Goal: Task Accomplishment & Management: Use online tool/utility

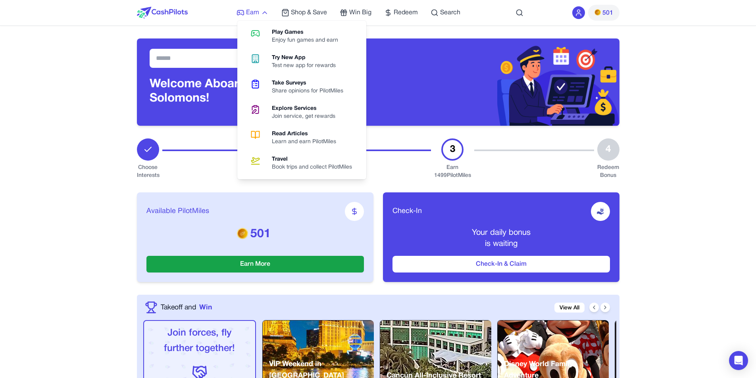
click at [255, 10] on span "Earn" at bounding box center [252, 13] width 13 height 10
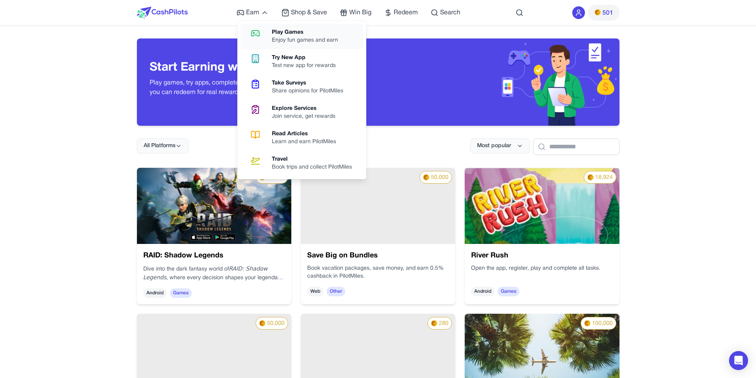
click at [295, 40] on div "Enjoy fun games and earn" at bounding box center [308, 41] width 73 height 8
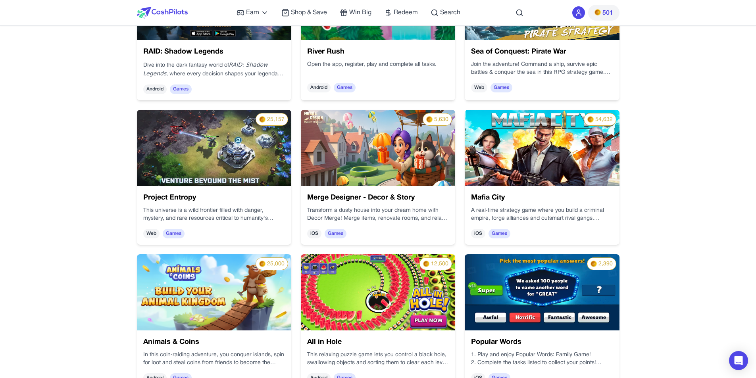
scroll to position [224, 0]
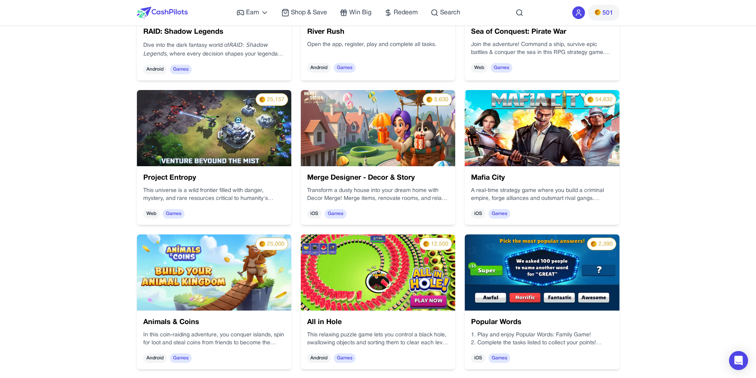
click at [239, 283] on img at bounding box center [214, 273] width 154 height 76
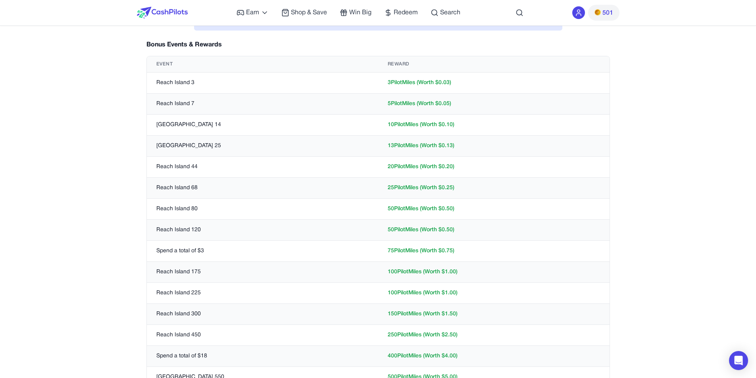
scroll to position [110, 0]
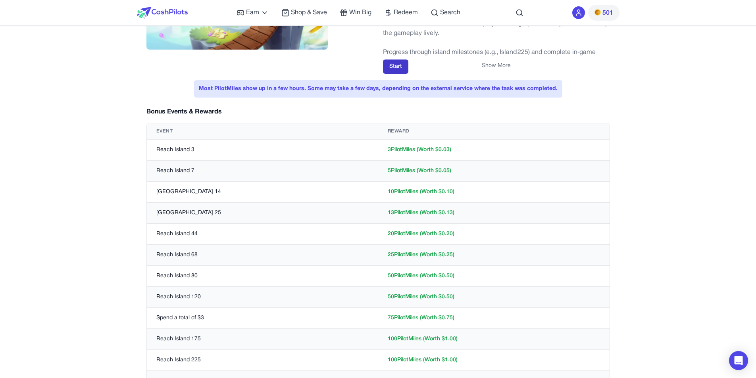
click at [396, 66] on button "Start" at bounding box center [395, 67] width 25 height 14
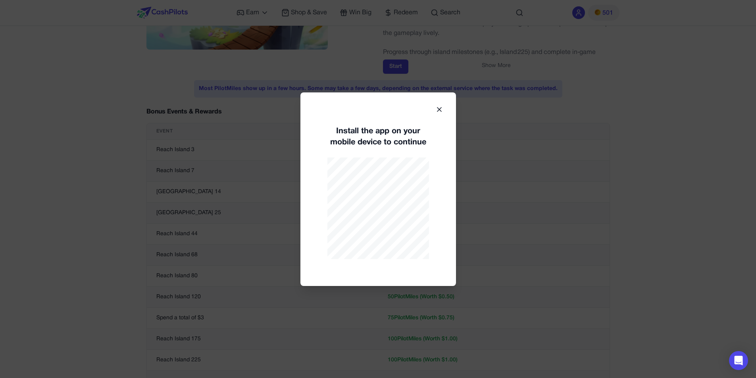
click at [383, 60] on button "Start" at bounding box center [395, 67] width 25 height 14
click at [440, 110] on icon at bounding box center [440, 110] width 4 height 4
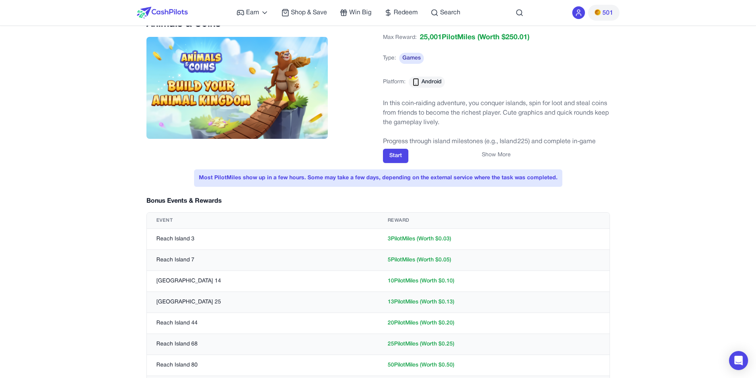
scroll to position [0, 0]
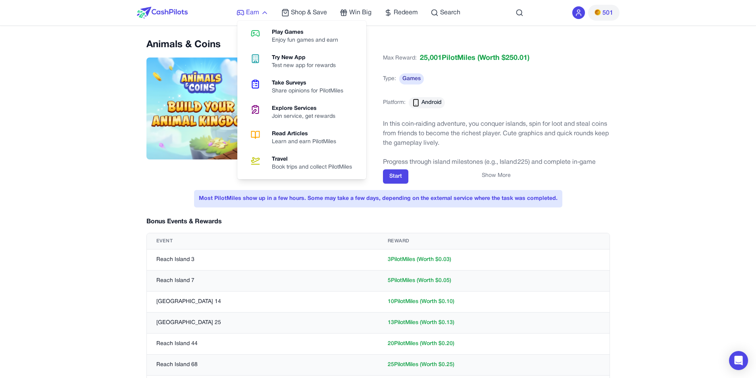
click at [252, 16] on span "Earn" at bounding box center [252, 13] width 13 height 10
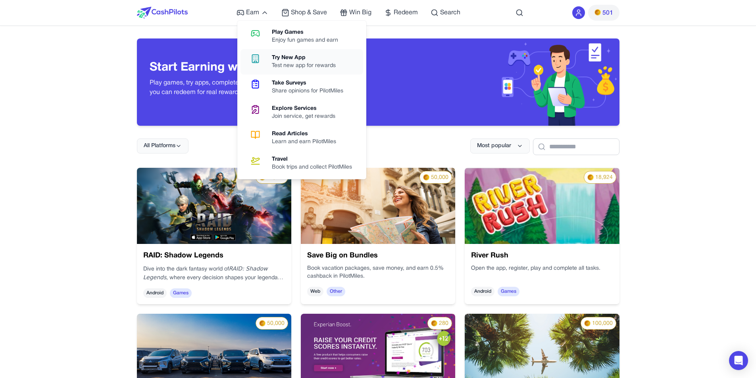
click at [302, 61] on div "Try New App" at bounding box center [307, 58] width 70 height 8
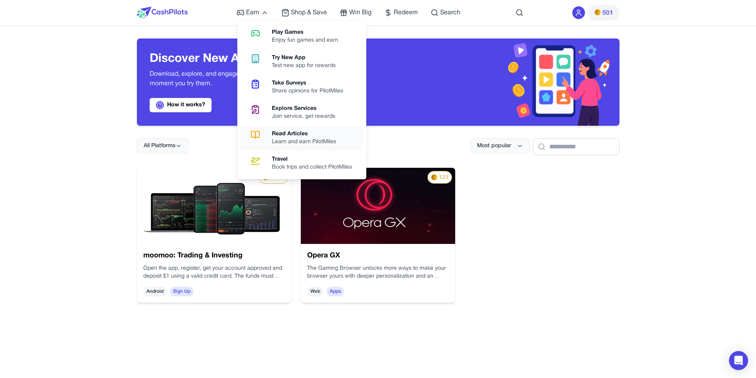
click at [285, 136] on div "Read Articles" at bounding box center [307, 134] width 71 height 8
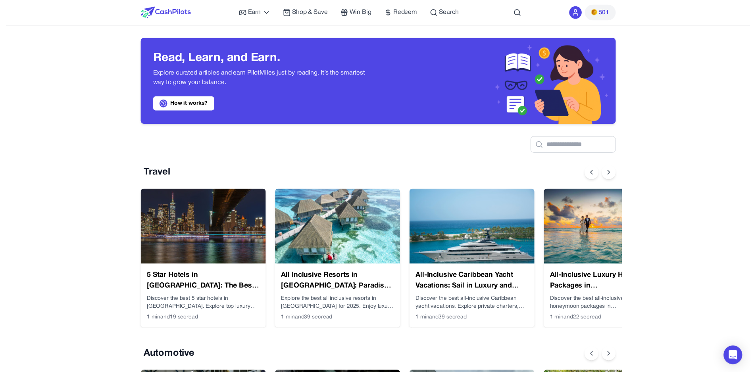
scroll to position [0, 6]
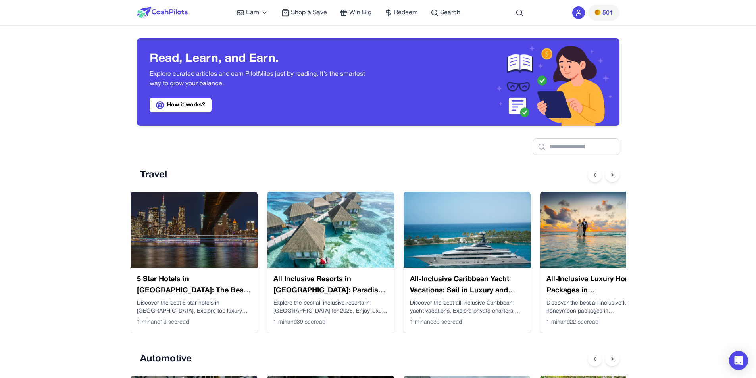
click at [346, 243] on img at bounding box center [330, 230] width 127 height 76
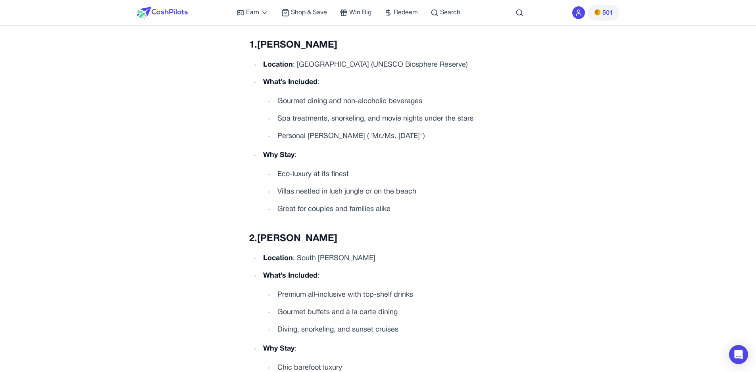
scroll to position [283, 0]
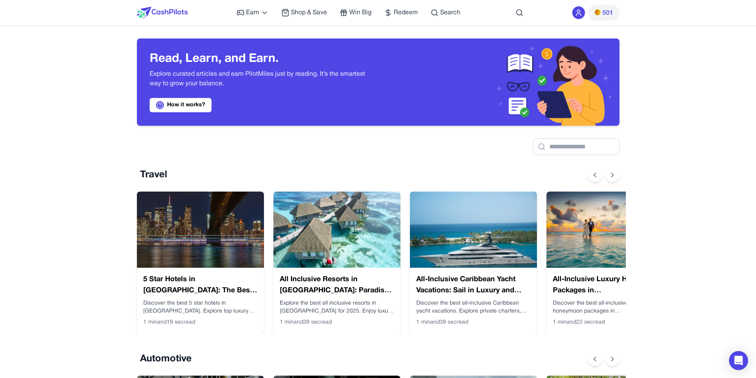
scroll to position [0, 6]
